Goal: Task Accomplishment & Management: Manage account settings

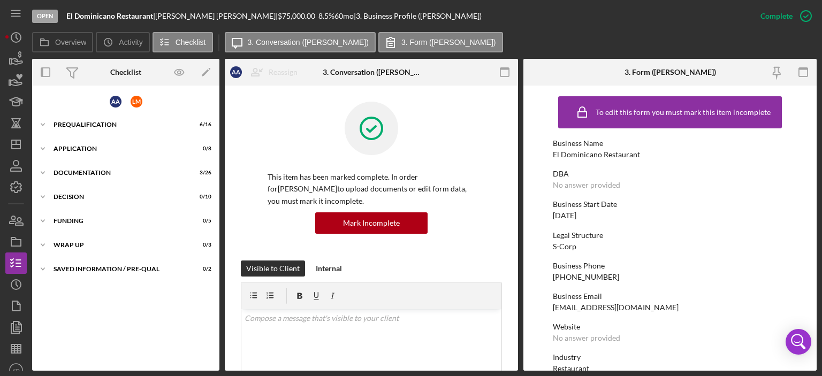
scroll to position [499, 0]
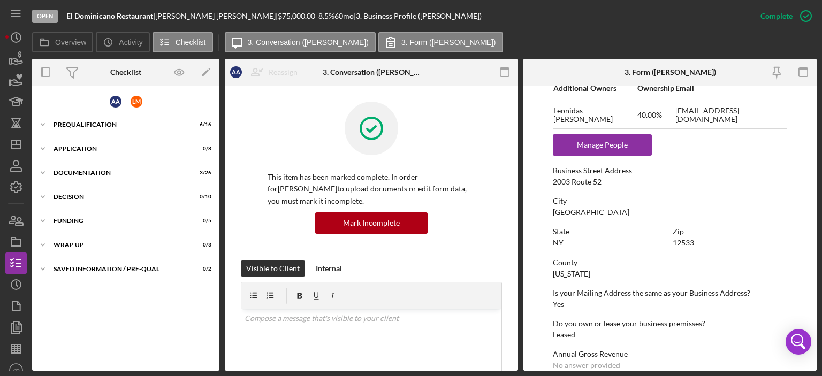
click at [29, 329] on nav "Icon/Menu Icon/Dashboard Dashboard Navigation Divider Mobile Checklist Navigati…" at bounding box center [18, 185] width 27 height 371
click at [19, 143] on icon "Icon/Dashboard" at bounding box center [16, 144] width 27 height 27
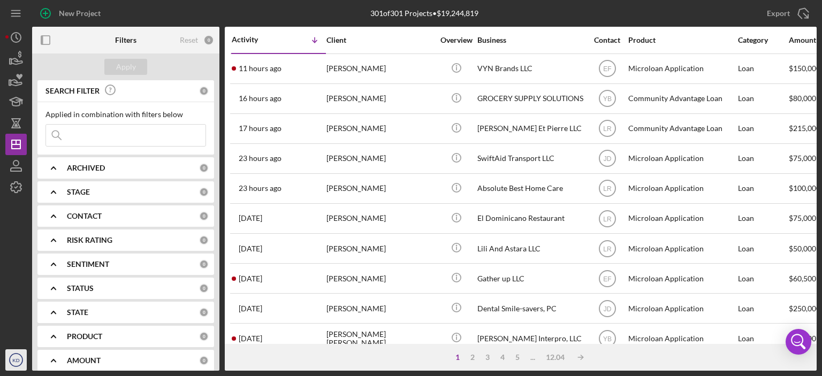
click at [19, 354] on icon "KD" at bounding box center [15, 360] width 21 height 27
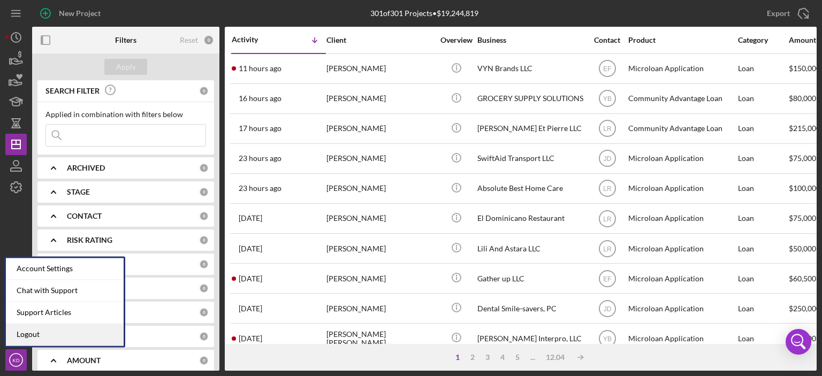
click at [30, 330] on link "Logout" at bounding box center [65, 335] width 118 height 22
